Goal: Information Seeking & Learning: Learn about a topic

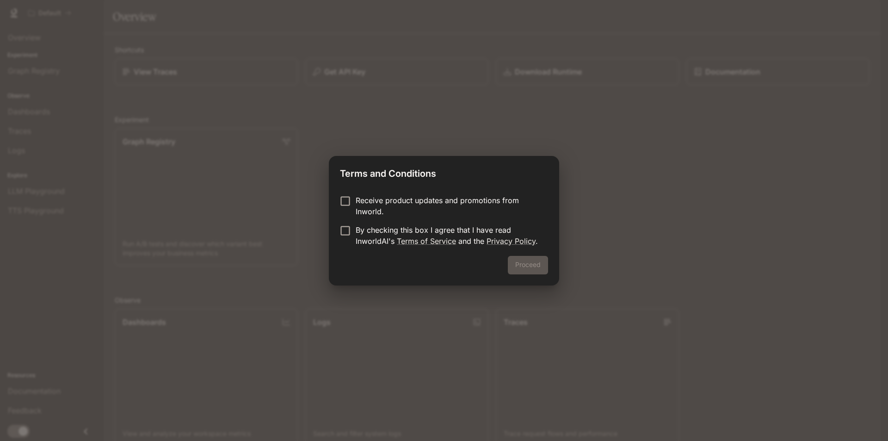
click at [347, 244] on label "By checking this box I agree that I have read InworldAI's Terms of Service and …" at bounding box center [438, 235] width 206 height 22
click at [346, 210] on label "Receive product updates and promotions from Inworld." at bounding box center [438, 206] width 206 height 22
click at [528, 263] on button "Proceed" at bounding box center [528, 265] width 40 height 19
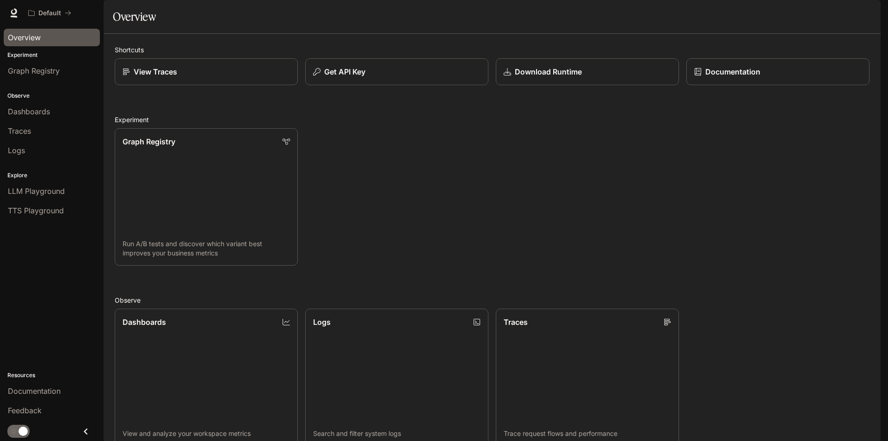
click at [30, 35] on span "Overview" at bounding box center [24, 37] width 33 height 11
click at [864, 17] on img "button" at bounding box center [867, 12] width 13 height 13
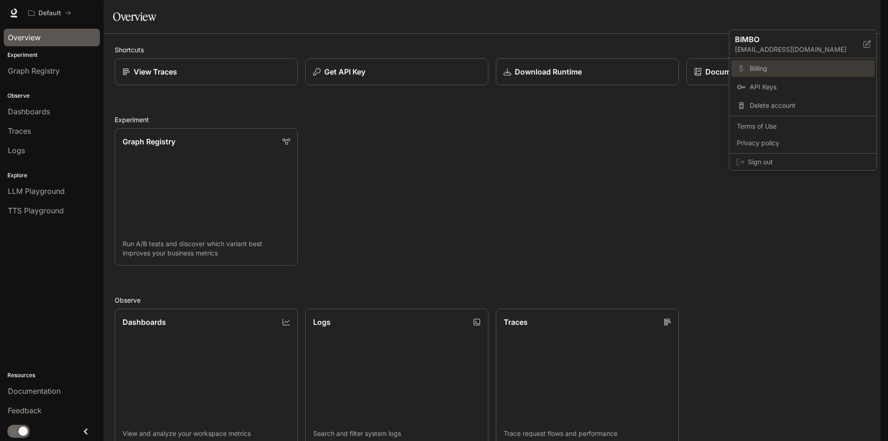
click at [823, 64] on span "Billing" at bounding box center [809, 68] width 119 height 9
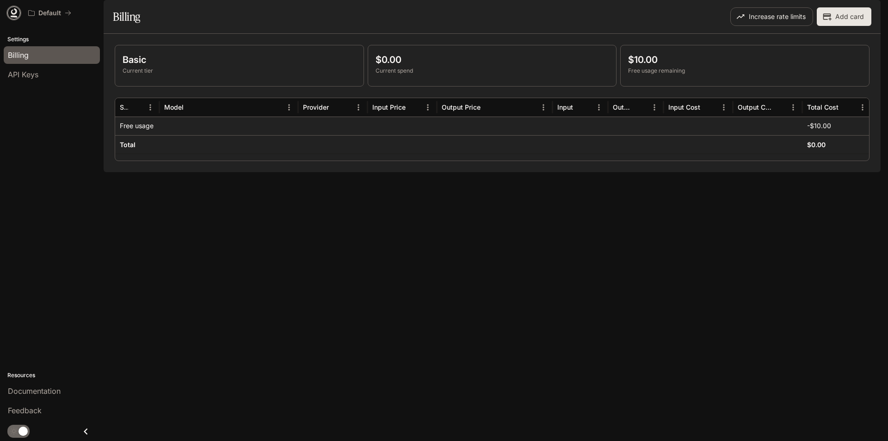
click at [14, 16] on icon at bounding box center [14, 17] width 7 height 2
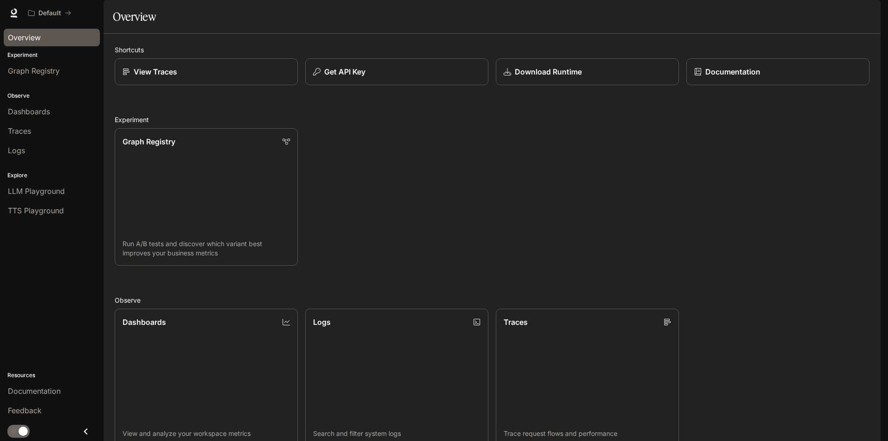
click at [36, 43] on span "Overview" at bounding box center [24, 37] width 33 height 11
click at [812, 301] on div "Dashboards View and analyze your workspace metrics Logs Search and filter syste…" at bounding box center [488, 373] width 762 height 145
click at [816, 15] on span "Documentation" at bounding box center [825, 13] width 46 height 12
